Goal: Information Seeking & Learning: Understand process/instructions

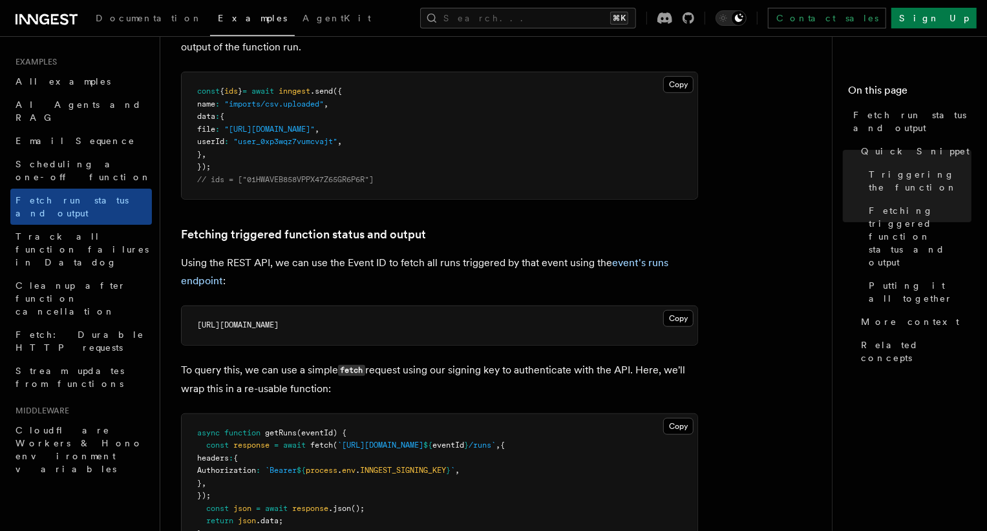
scroll to position [564, 0]
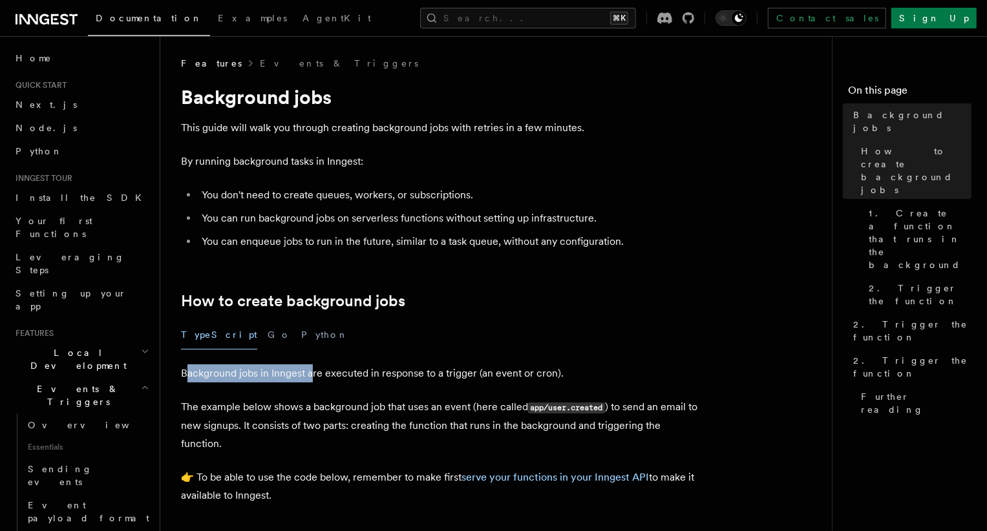
drag, startPoint x: 184, startPoint y: 377, endPoint x: 312, endPoint y: 377, distance: 128.0
click at [312, 377] on p "Background jobs in Inngest are executed in response to a trigger (an event or c…" at bounding box center [439, 374] width 517 height 18
drag, startPoint x: 181, startPoint y: 376, endPoint x: 280, endPoint y: 379, distance: 99.0
click at [278, 379] on p "Background jobs in Inngest are executed in response to a trigger (an event or c…" at bounding box center [439, 374] width 517 height 18
drag, startPoint x: 475, startPoint y: 376, endPoint x: 425, endPoint y: 375, distance: 49.8
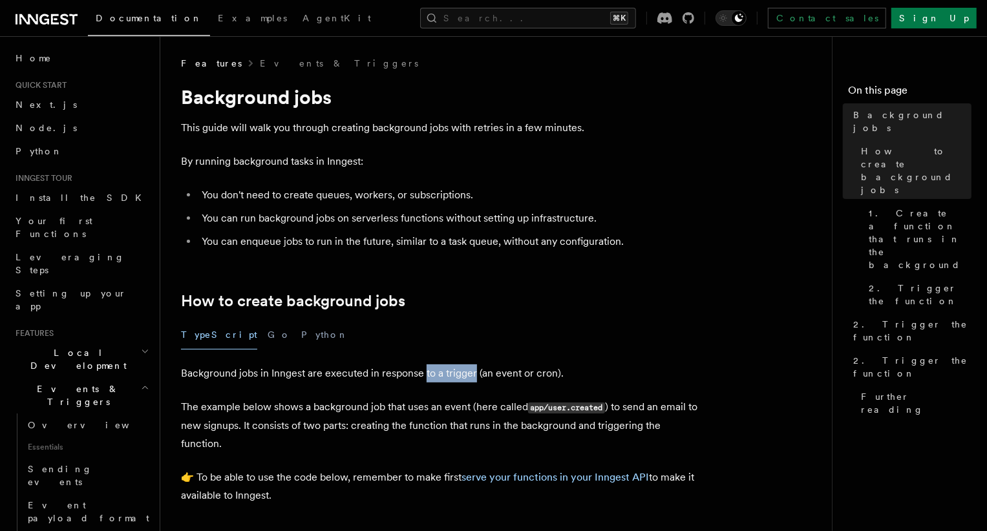
click at [425, 375] on p "Background jobs in Inngest are executed in response to a trigger (an event or c…" at bounding box center [439, 374] width 517 height 18
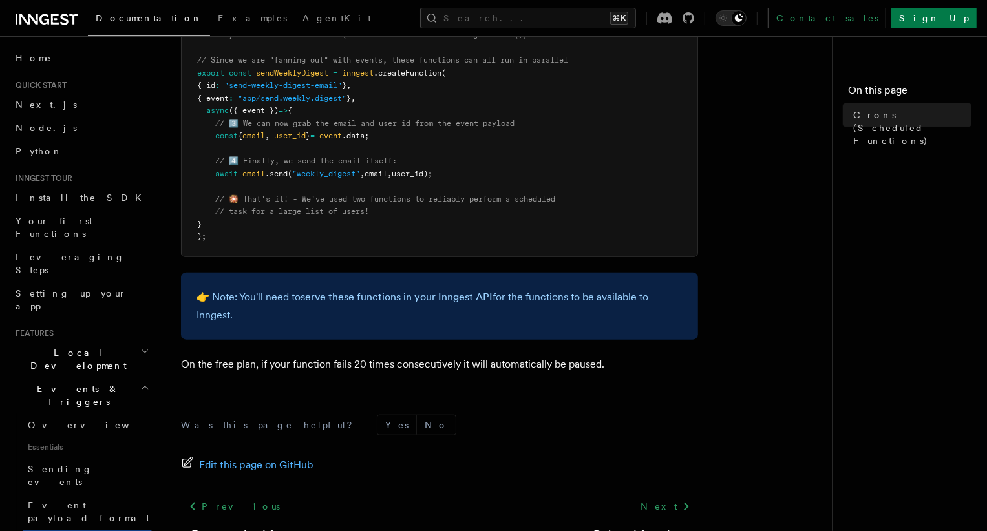
scroll to position [846, 0]
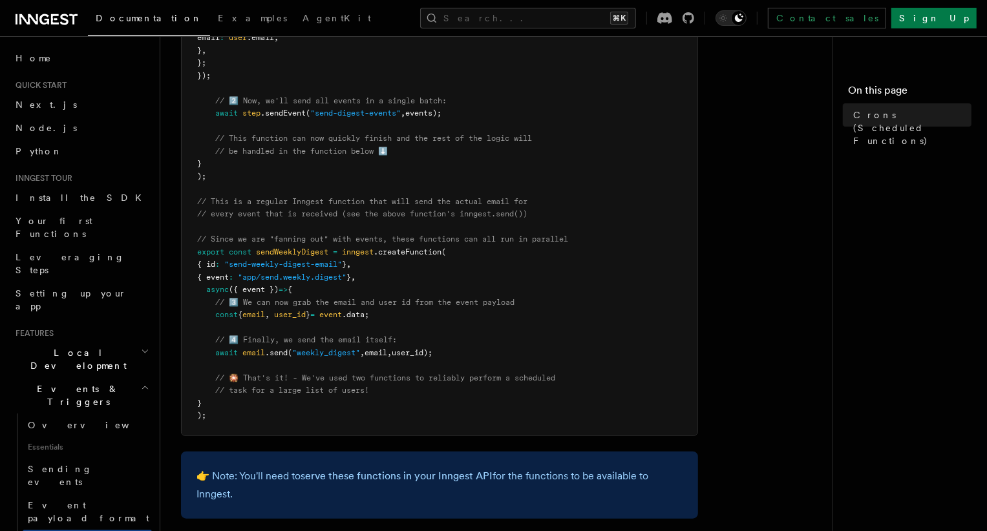
scroll to position [611, 0]
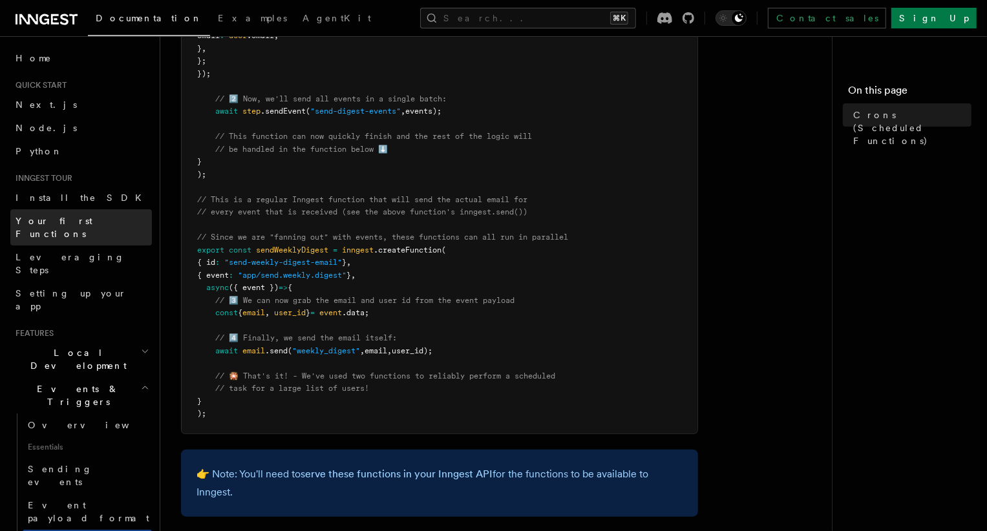
click at [69, 223] on span "Your first Functions" at bounding box center [54, 227] width 77 height 23
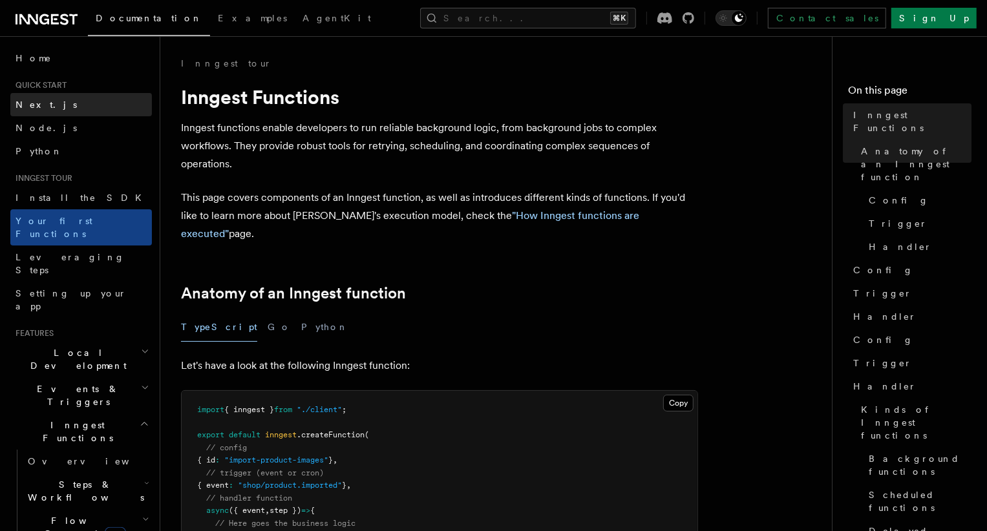
click at [35, 105] on span "Next.js" at bounding box center [46, 105] width 61 height 10
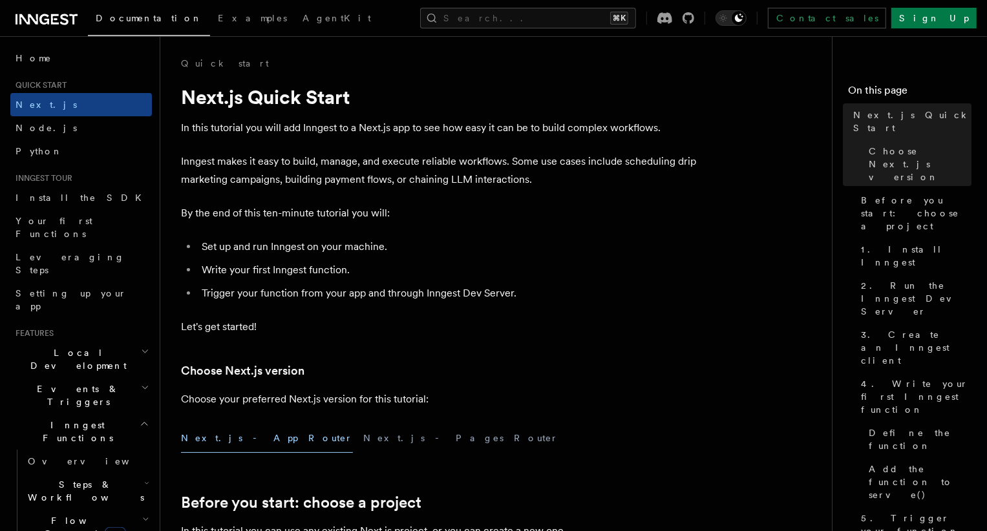
click at [207, 134] on p "In this tutorial you will add Inngest to a Next.js app to see how easy it can b…" at bounding box center [439, 128] width 517 height 18
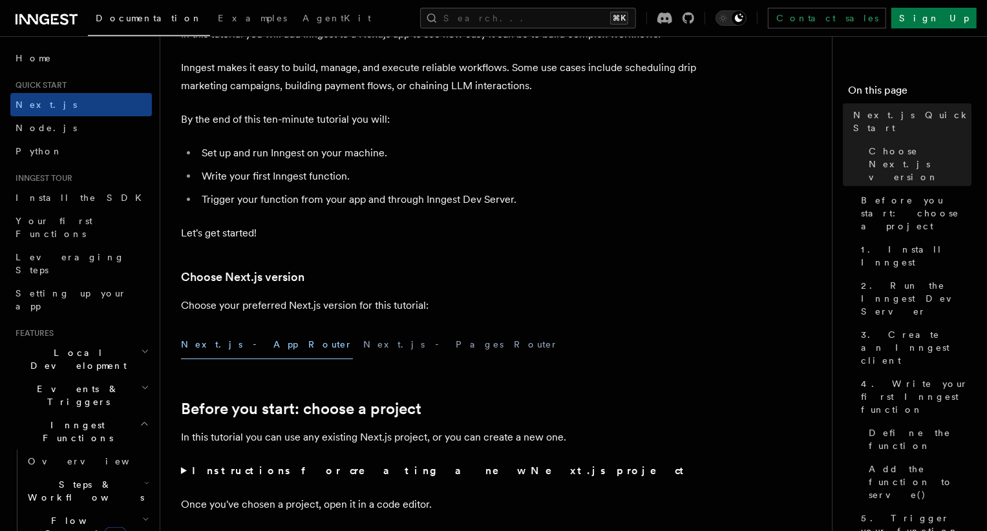
scroll to position [117, 0]
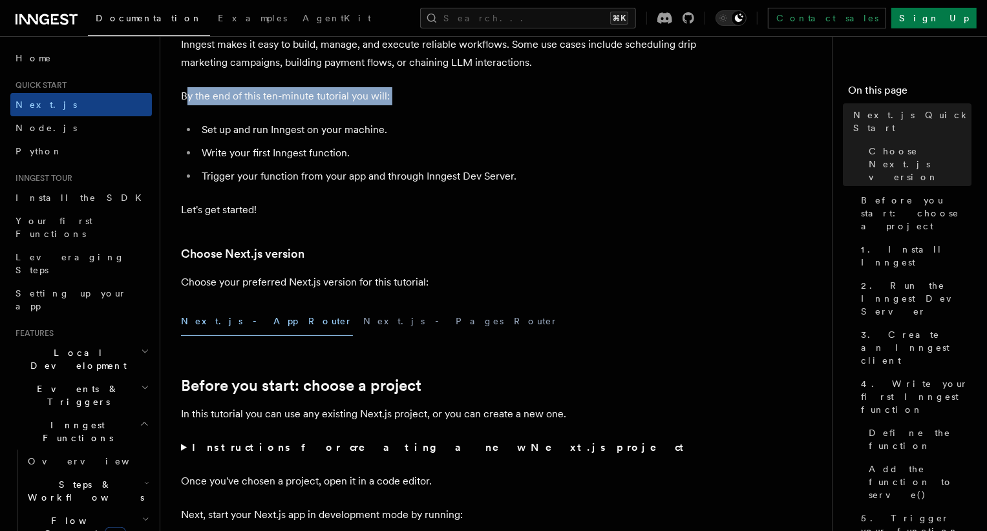
drag, startPoint x: 184, startPoint y: 102, endPoint x: 314, endPoint y: 107, distance: 129.4
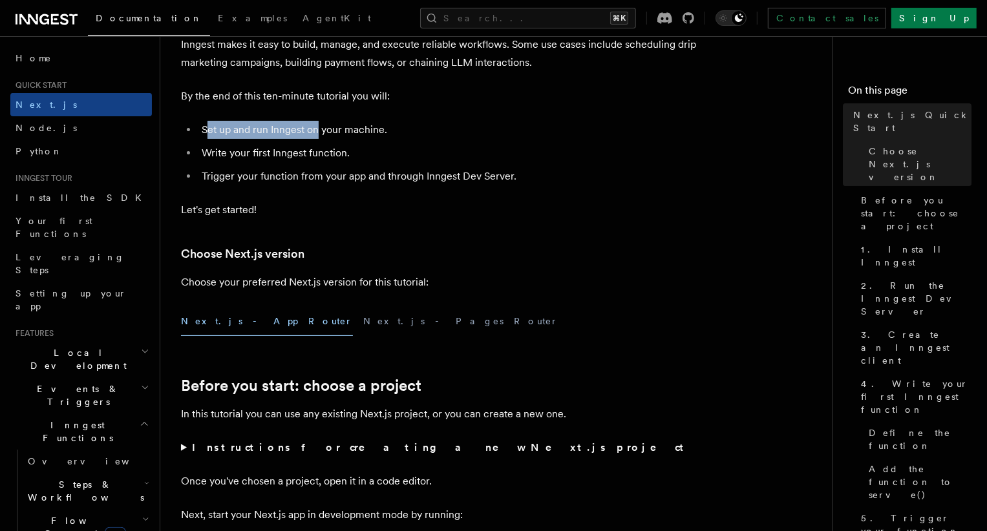
drag, startPoint x: 206, startPoint y: 131, endPoint x: 319, endPoint y: 131, distance: 113.8
click at [319, 131] on li "Set up and run Inngest on your machine." at bounding box center [448, 130] width 500 height 18
drag, startPoint x: 204, startPoint y: 131, endPoint x: 384, endPoint y: 136, distance: 180.4
click at [384, 136] on li "Set up and run Inngest on your machine." at bounding box center [448, 130] width 500 height 18
click at [264, 180] on li "Trigger your function from your app and through Inngest Dev Server." at bounding box center [448, 176] width 500 height 18
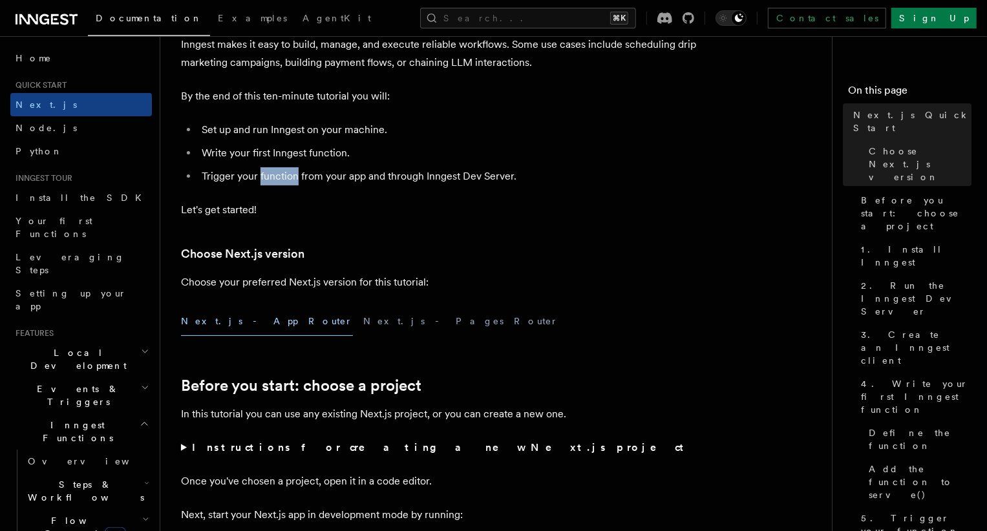
click at [264, 180] on li "Trigger your function from your app and through Inngest Dev Server." at bounding box center [448, 176] width 500 height 18
